Goal: Information Seeking & Learning: Learn about a topic

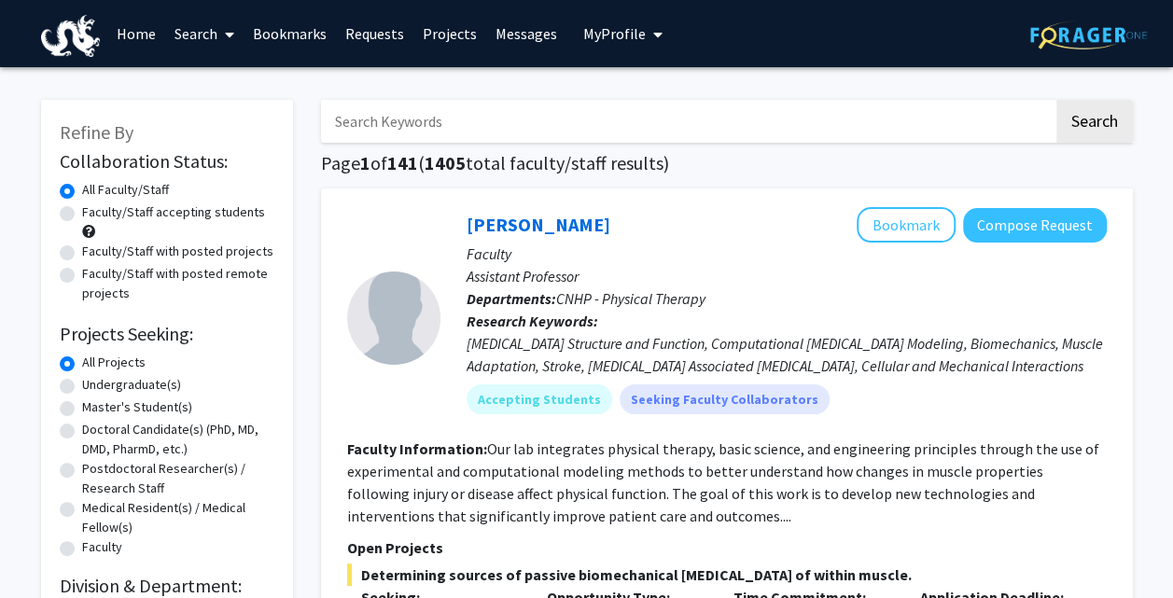
click at [82, 213] on label "Faculty/Staff accepting students" at bounding box center [173, 212] width 183 height 20
click at [82, 213] on input "Faculty/Staff accepting students" at bounding box center [88, 208] width 12 height 12
radio input "true"
click at [82, 390] on label "Undergraduate(s)" at bounding box center [131, 385] width 99 height 20
click at [82, 387] on input "Undergraduate(s)" at bounding box center [88, 381] width 12 height 12
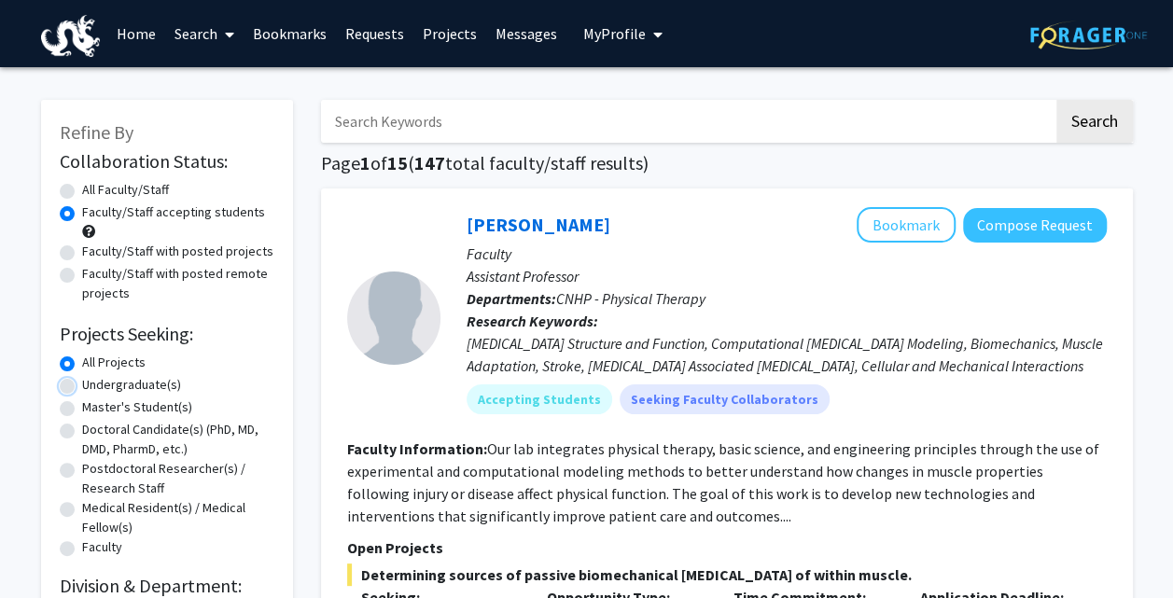
radio input "true"
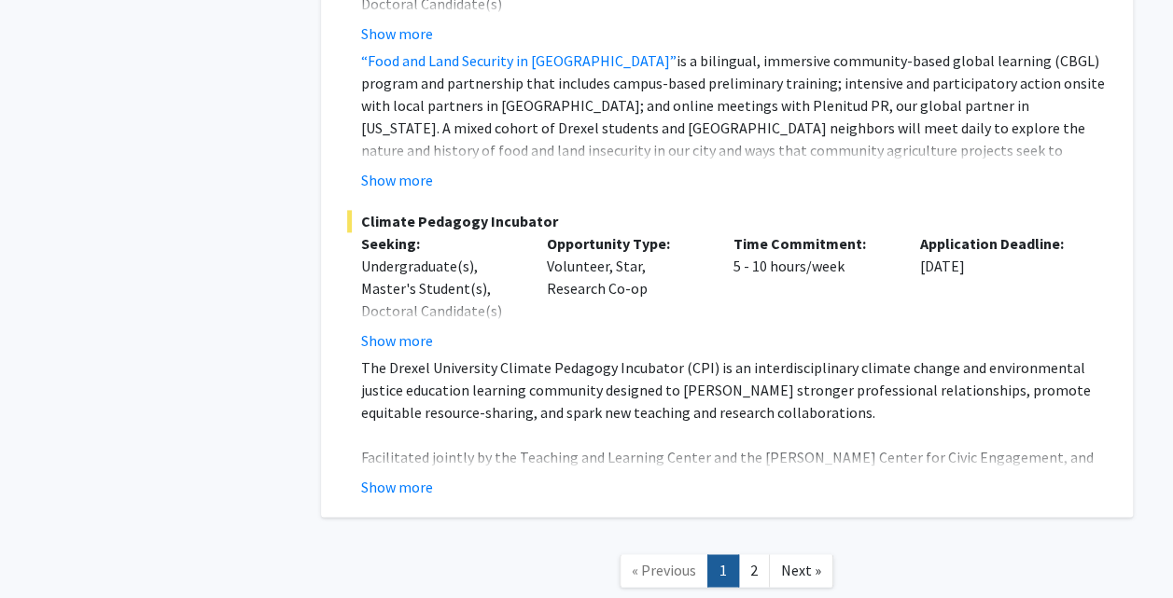
scroll to position [8193, 0]
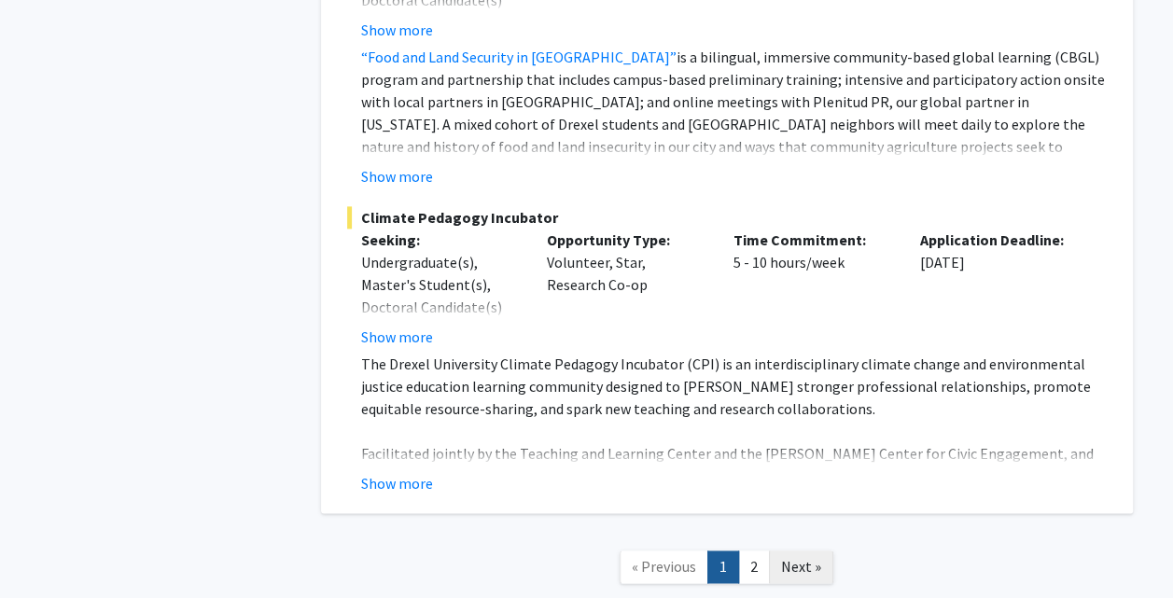
click at [817, 557] on span "Next »" at bounding box center [801, 566] width 40 height 19
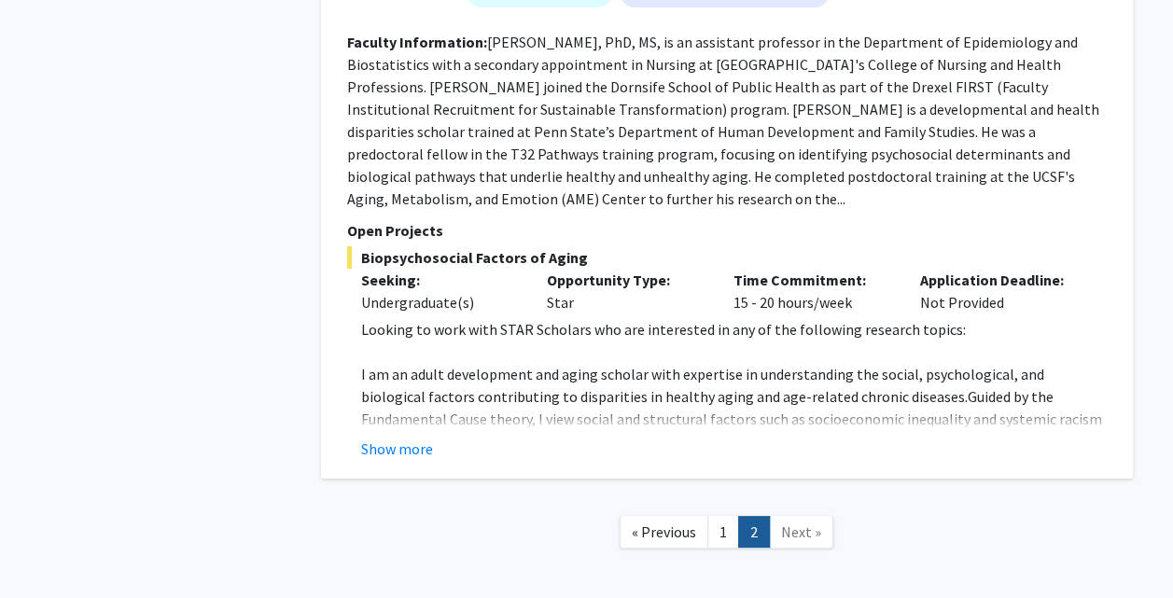
scroll to position [3466, 0]
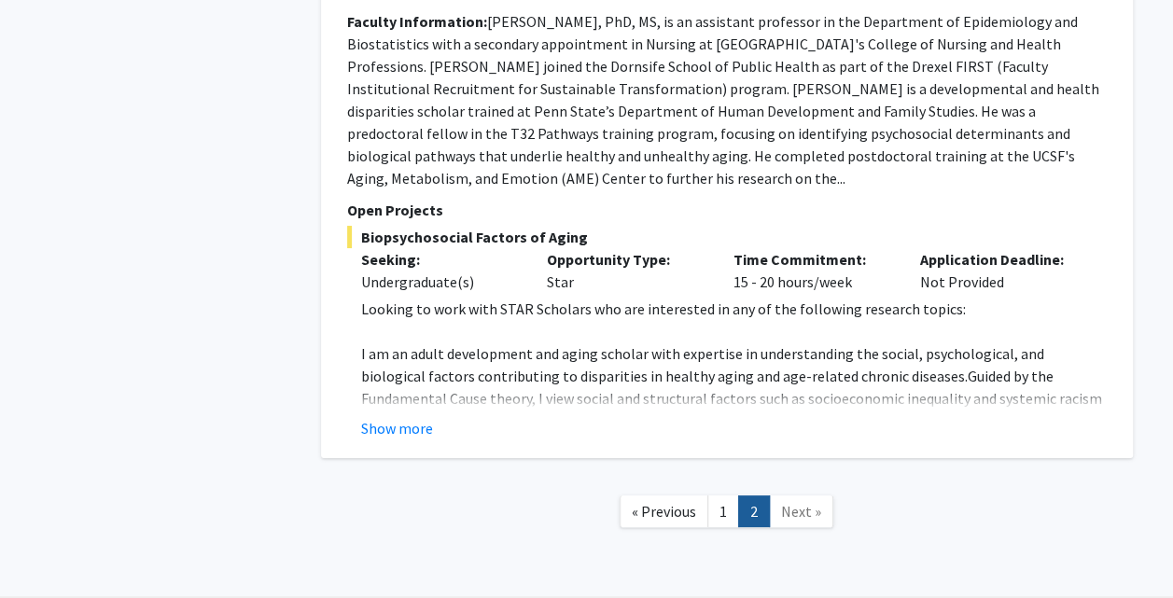
click at [815, 502] on span "Next »" at bounding box center [801, 511] width 40 height 19
click at [804, 502] on span "Next »" at bounding box center [801, 511] width 40 height 19
click at [815, 502] on span "Next »" at bounding box center [801, 511] width 40 height 19
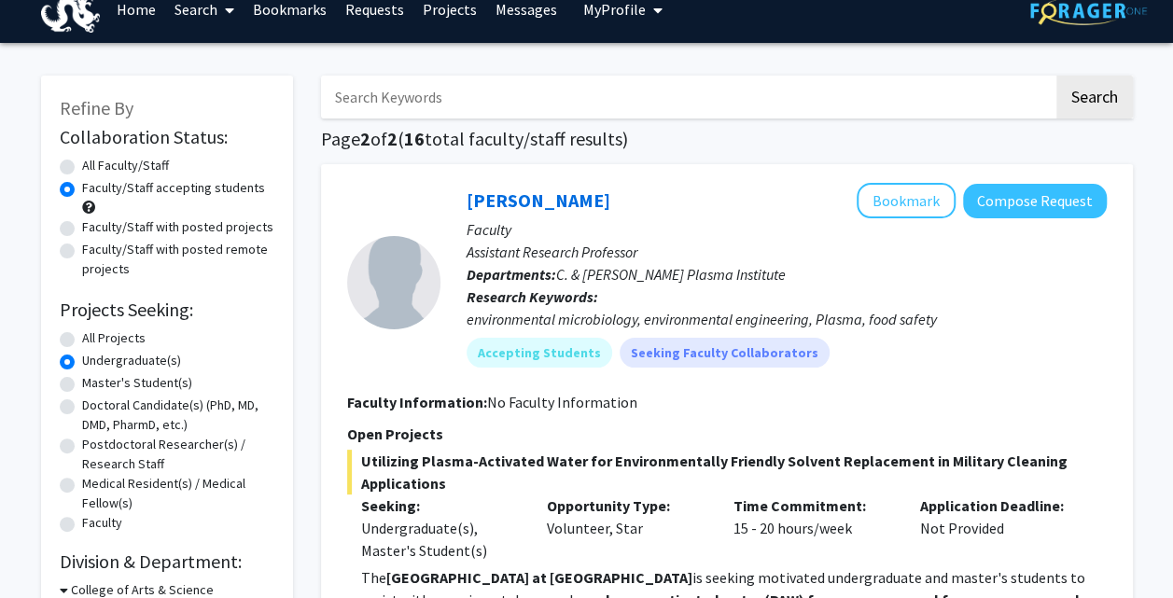
scroll to position [26, 0]
